Goal: Communication & Community: Answer question/provide support

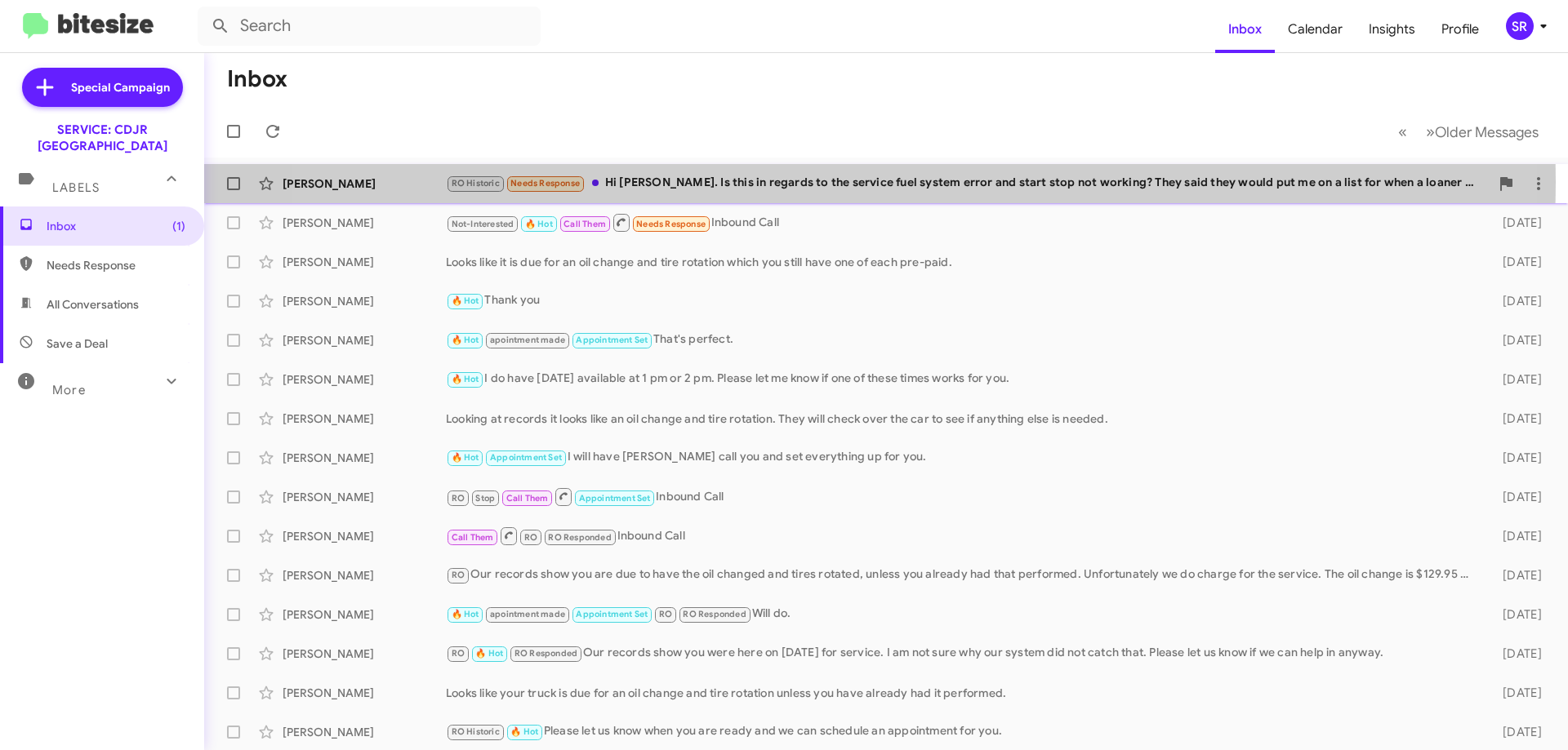
click at [820, 183] on div "RO Historic Needs Response Hi [PERSON_NAME]. Is this in regards to the service …" at bounding box center [968, 183] width 1044 height 19
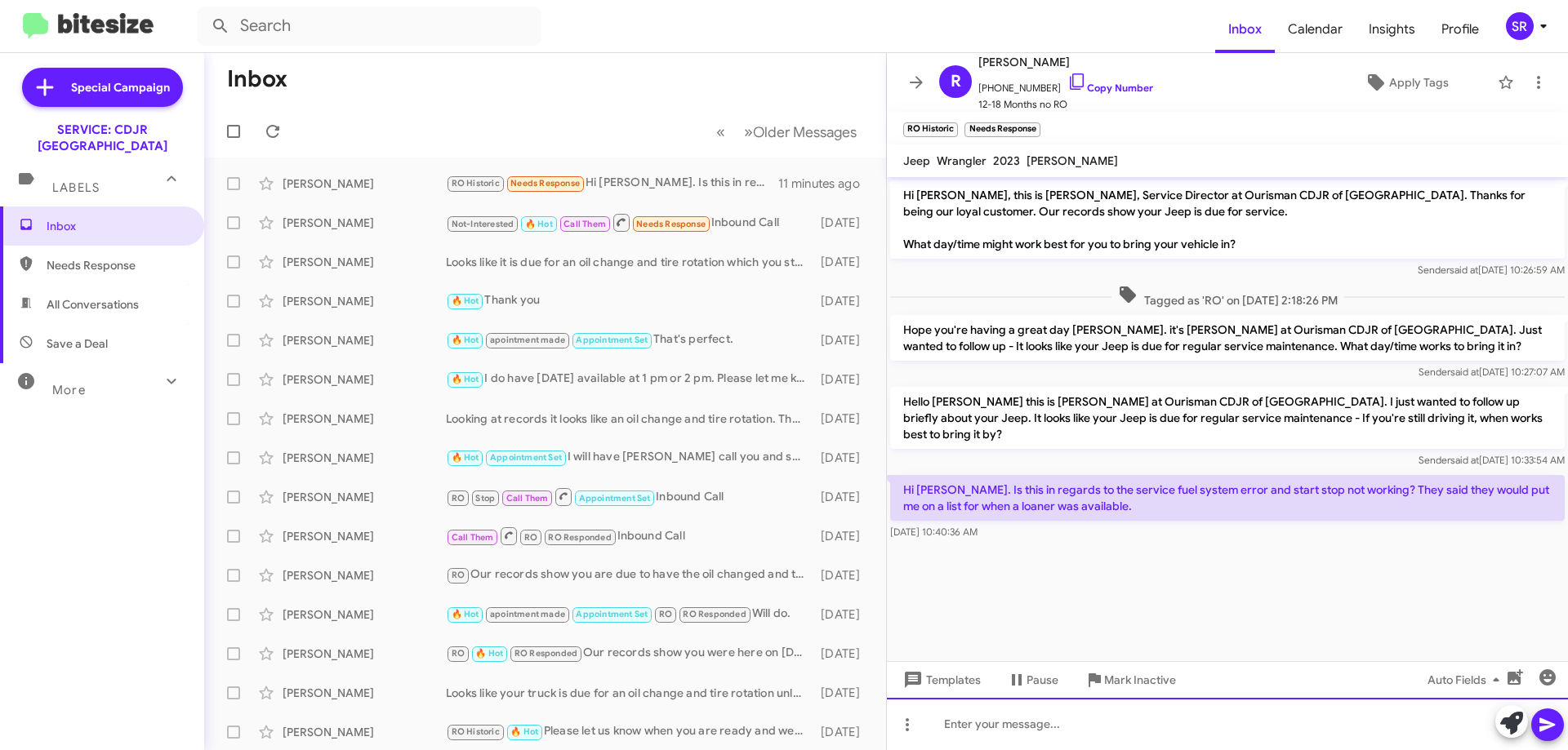
click at [946, 721] on div at bounding box center [1228, 724] width 681 height 53
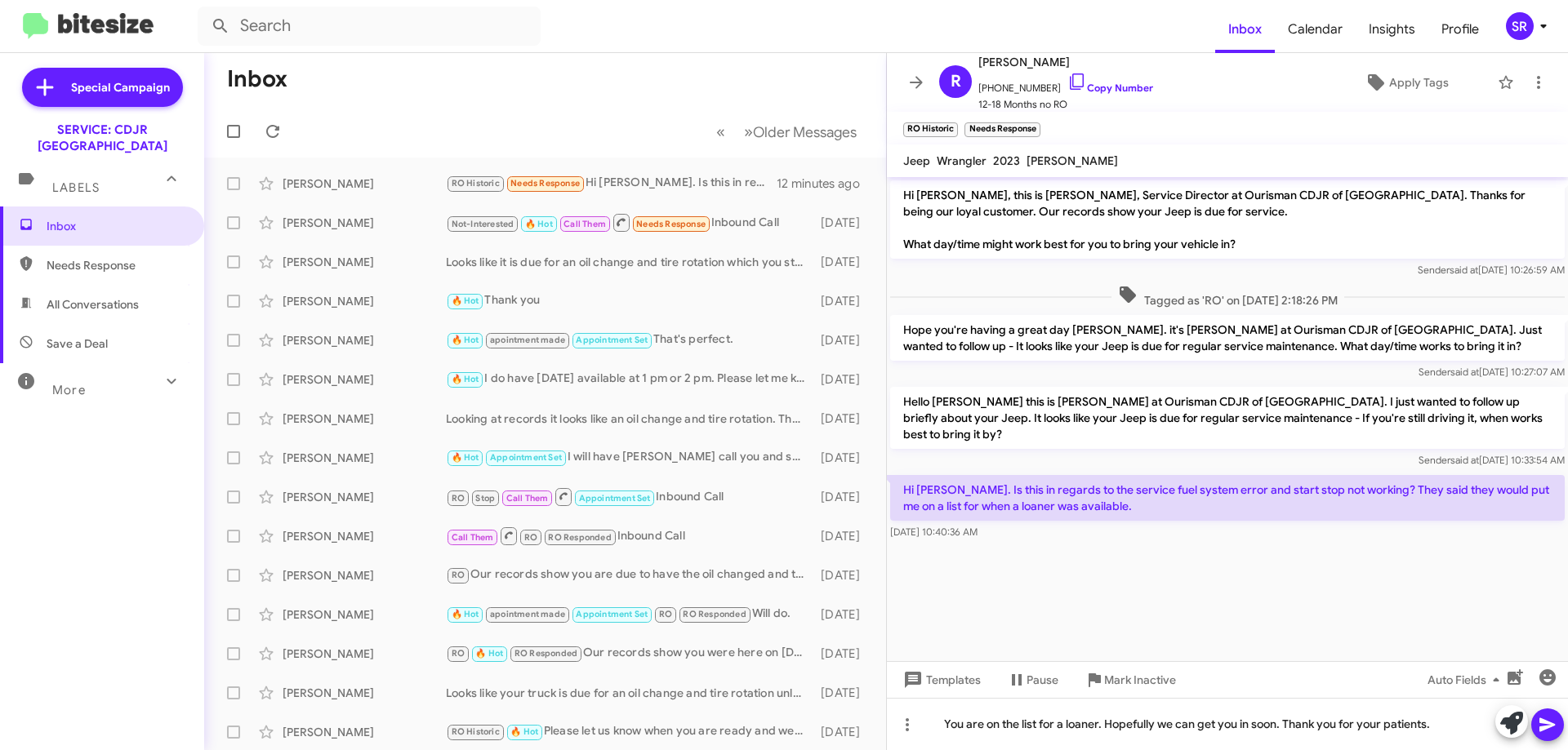
click at [1554, 723] on icon at bounding box center [1548, 725] width 20 height 20
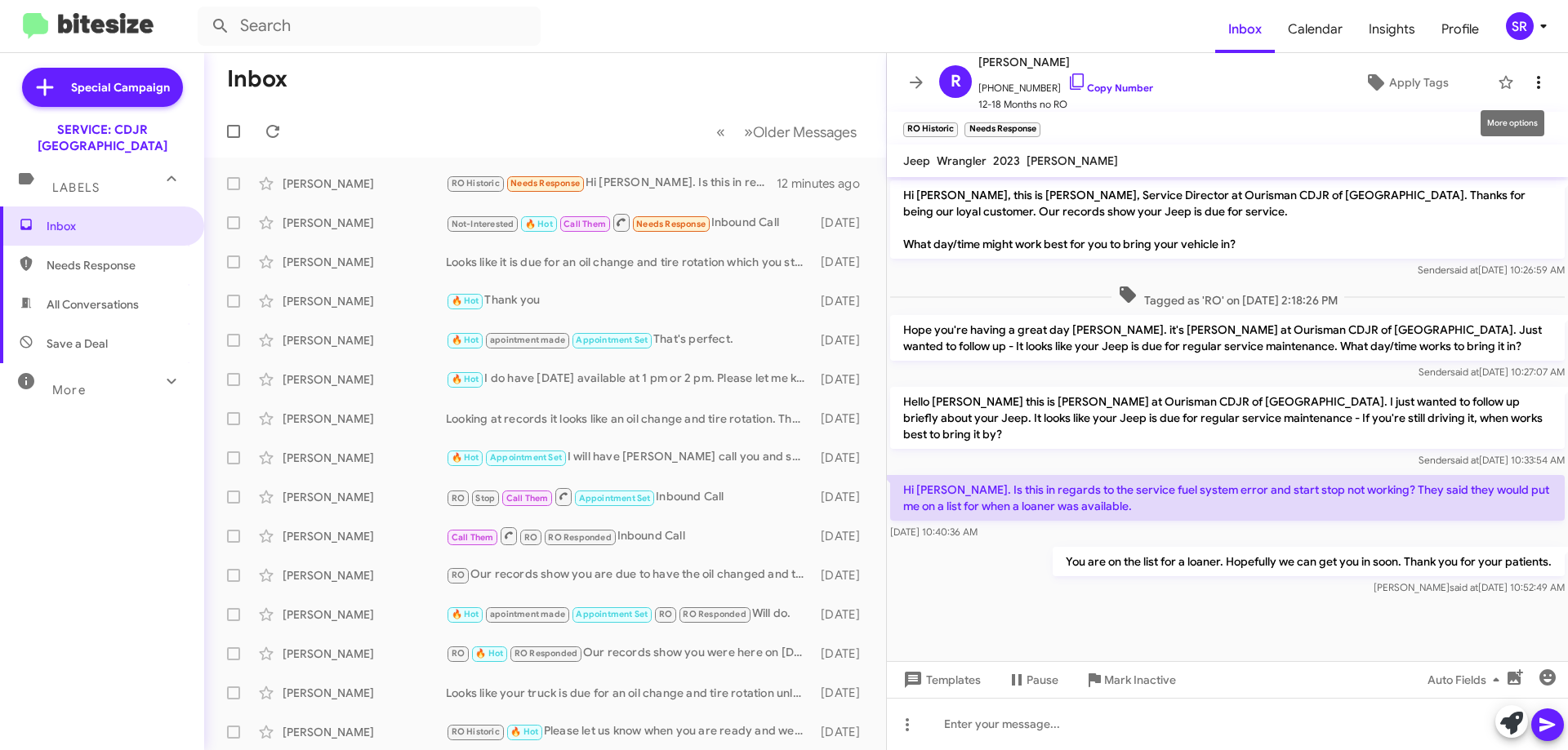
click at [1529, 73] on icon at bounding box center [1539, 82] width 20 height 20
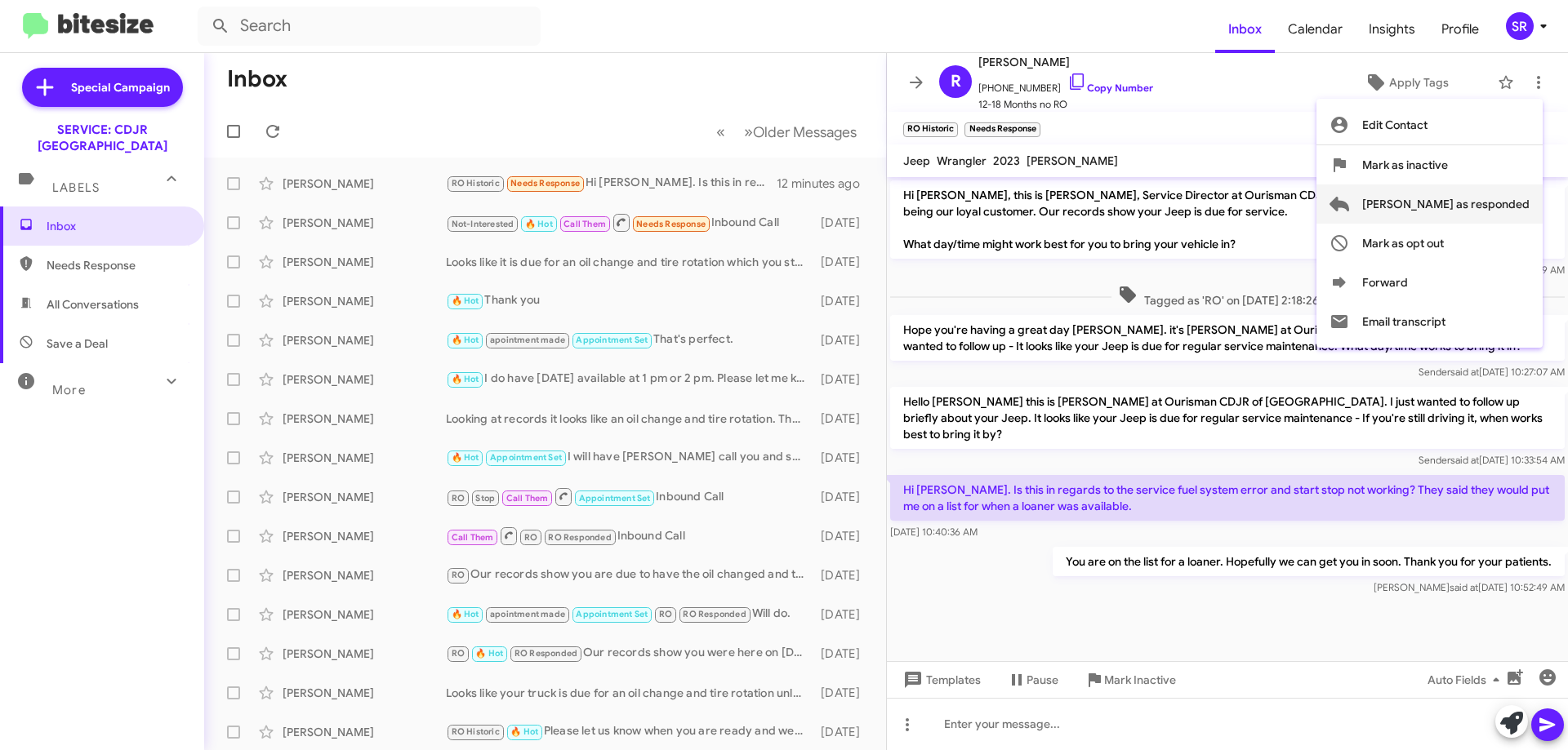
click at [1466, 208] on span "[PERSON_NAME] as responded" at bounding box center [1446, 204] width 168 height 40
